Goal: Task Accomplishment & Management: Use online tool/utility

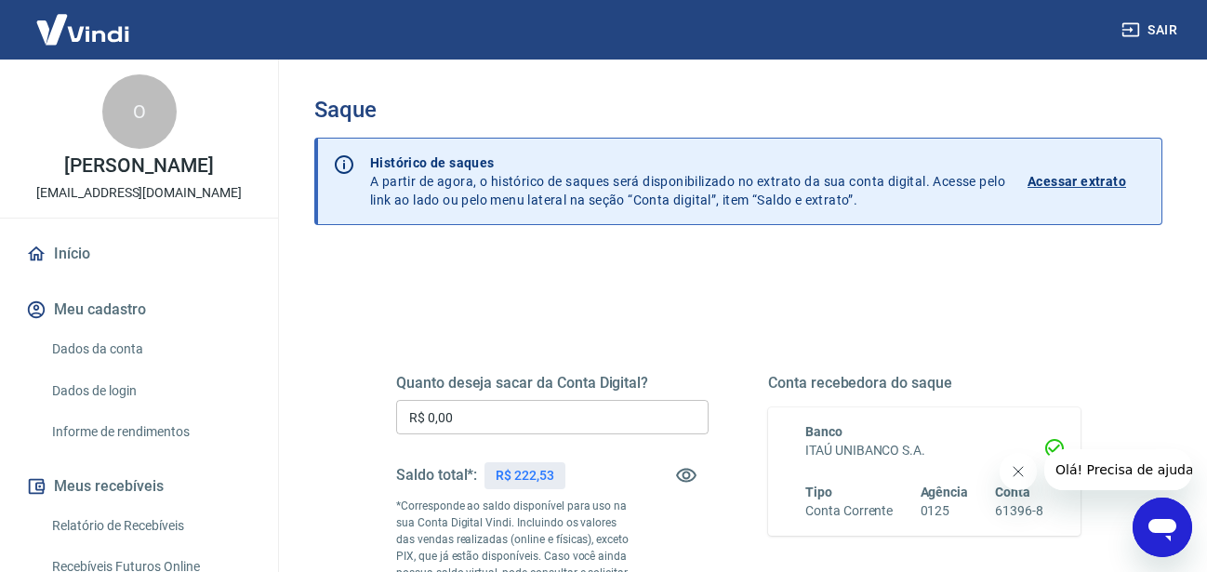
click at [520, 418] on input "R$ 0,00" at bounding box center [552, 417] width 312 height 34
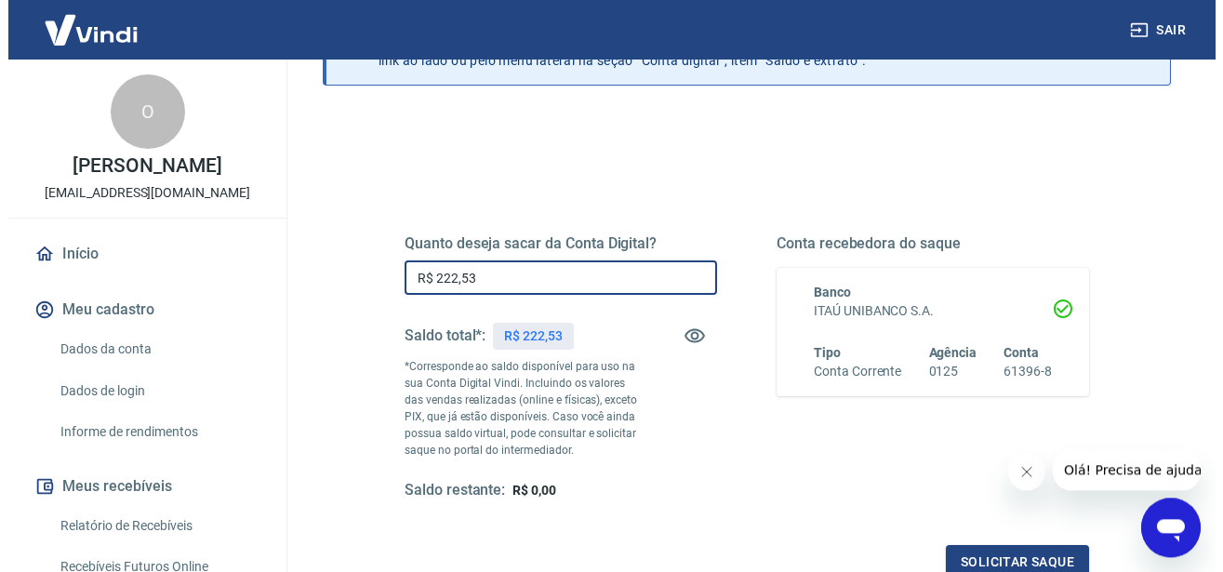
scroll to position [190, 0]
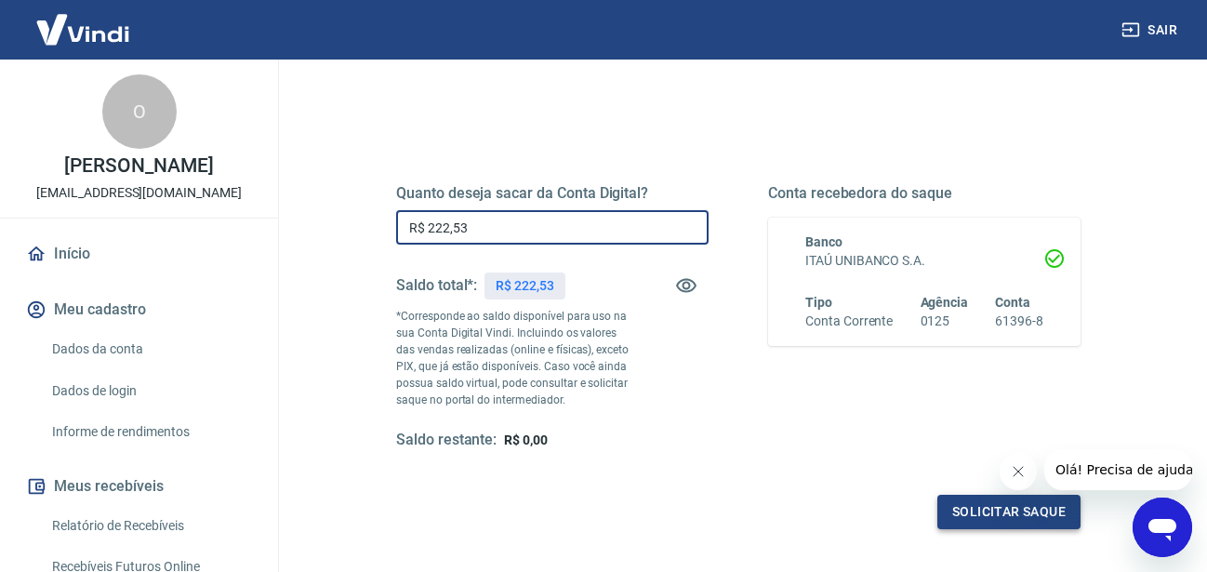
type input "R$ 222,53"
click at [1067, 514] on button "Solicitar saque" at bounding box center [1008, 512] width 143 height 34
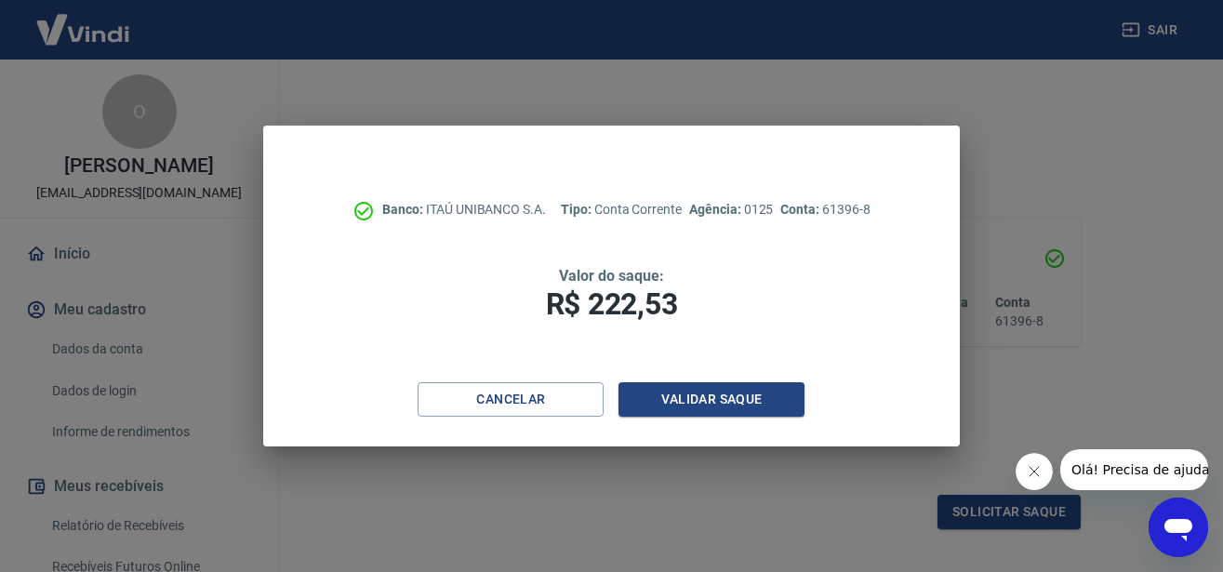
click at [730, 419] on div "Cancelar Validar saque" at bounding box center [611, 414] width 696 height 64
click at [745, 396] on button "Validar saque" at bounding box center [711, 399] width 186 height 34
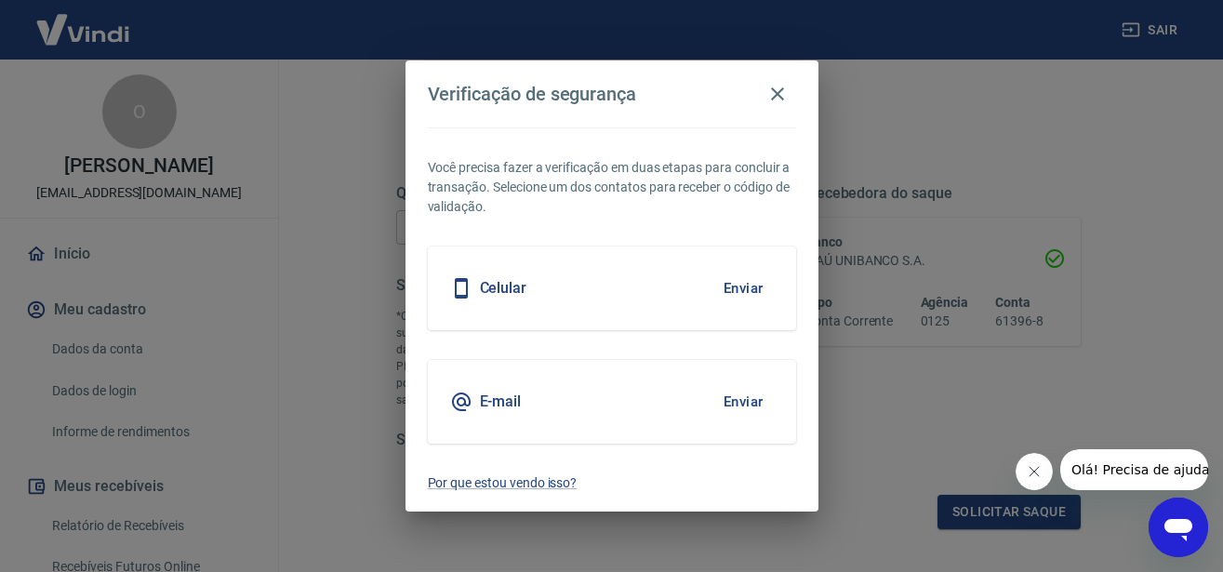
click at [745, 396] on button "Enviar" at bounding box center [743, 401] width 60 height 39
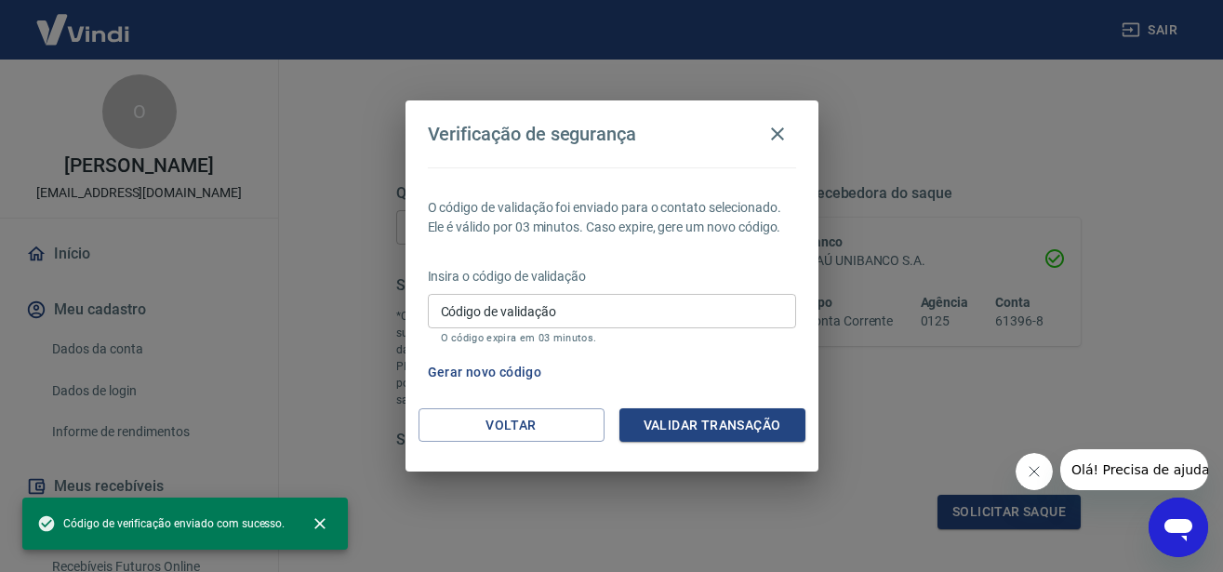
click at [529, 303] on input "Código de validação" at bounding box center [612, 311] width 368 height 34
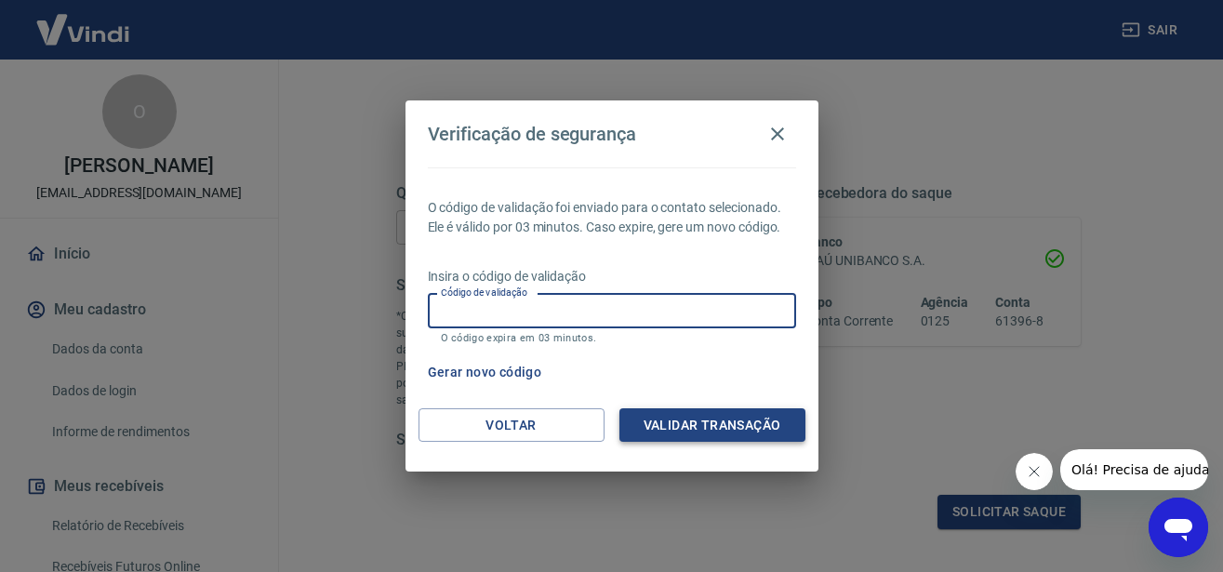
paste input "495820"
type input "495820"
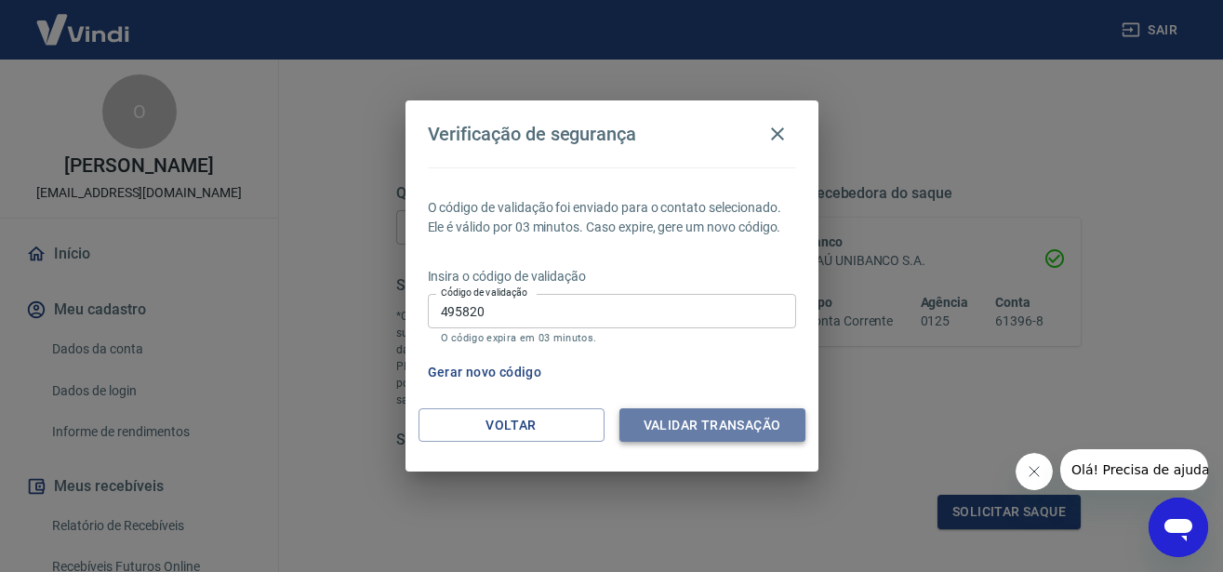
click at [744, 440] on button "Validar transação" at bounding box center [712, 425] width 186 height 34
